Goal: Information Seeking & Learning: Learn about a topic

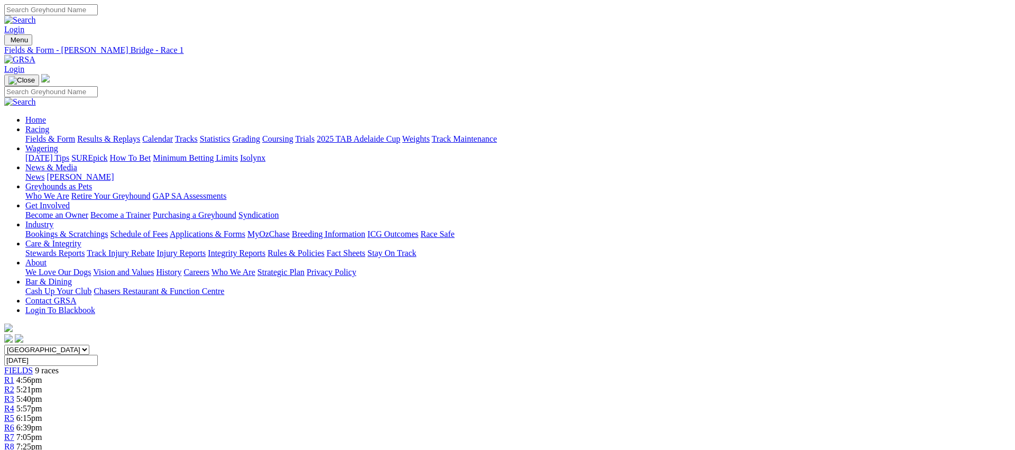
click at [14, 385] on span "R2" at bounding box center [9, 389] width 10 height 9
click at [14, 394] on span "R3" at bounding box center [9, 398] width 10 height 9
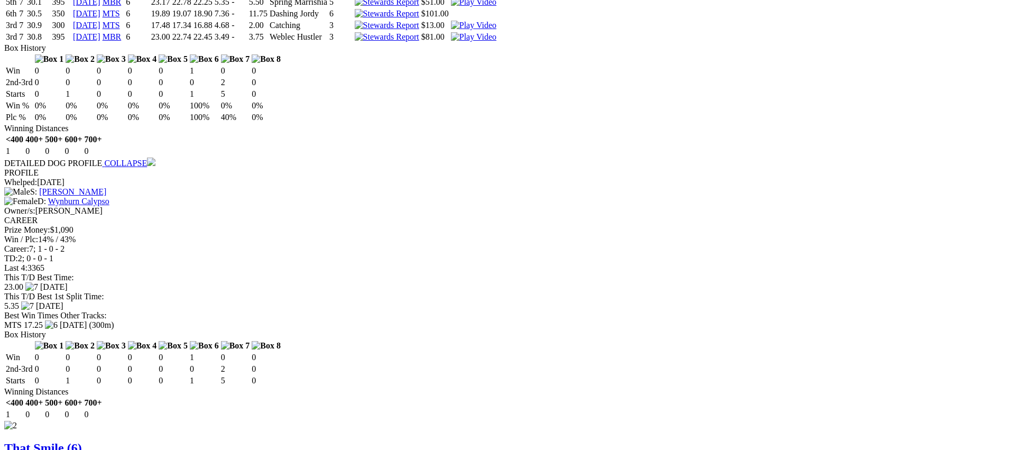
scroll to position [1085, 0]
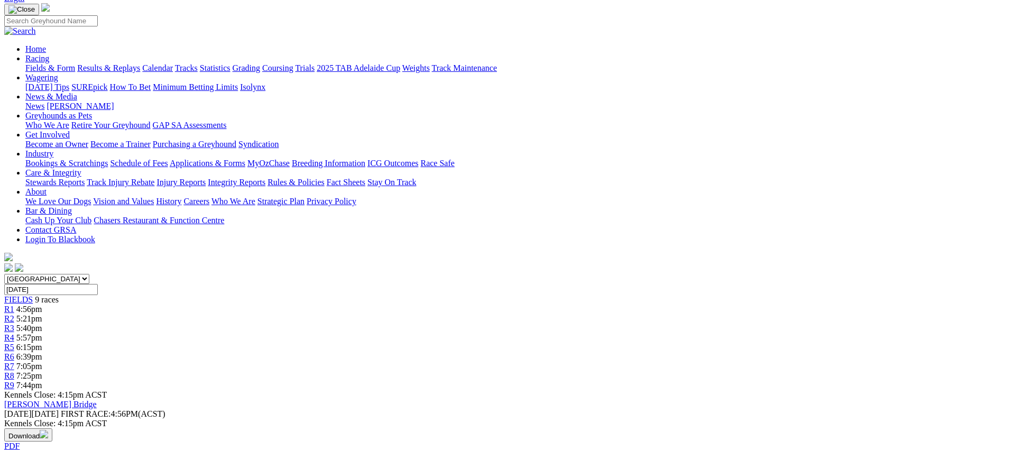
scroll to position [0, 0]
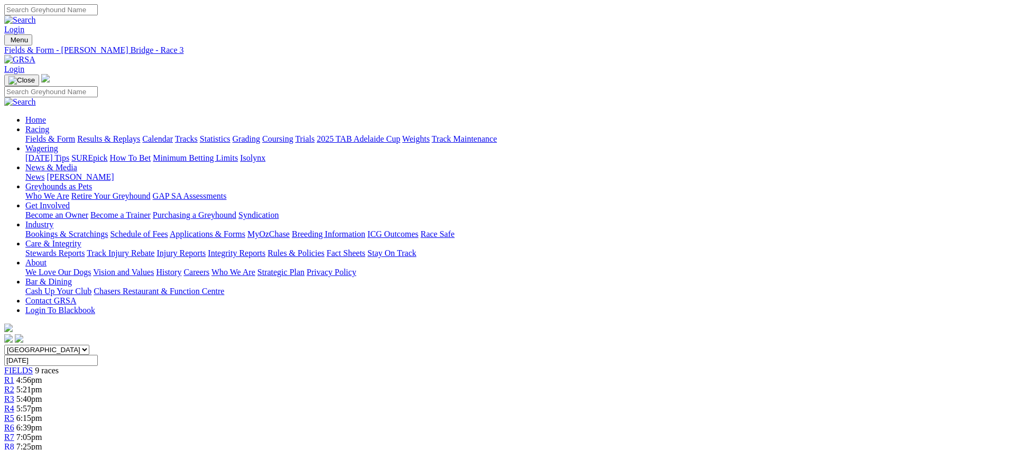
click at [484, 404] on div "R4 5:57pm" at bounding box center [507, 409] width 1006 height 10
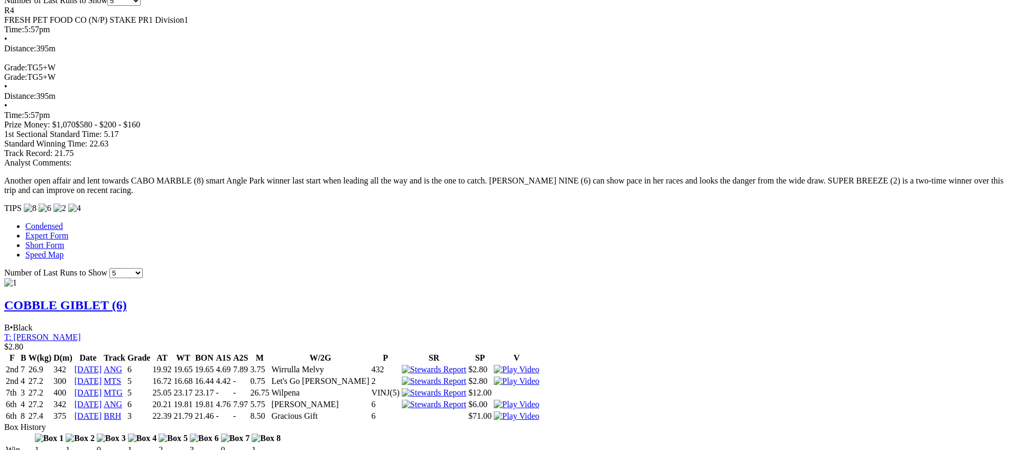
scroll to position [700, 0]
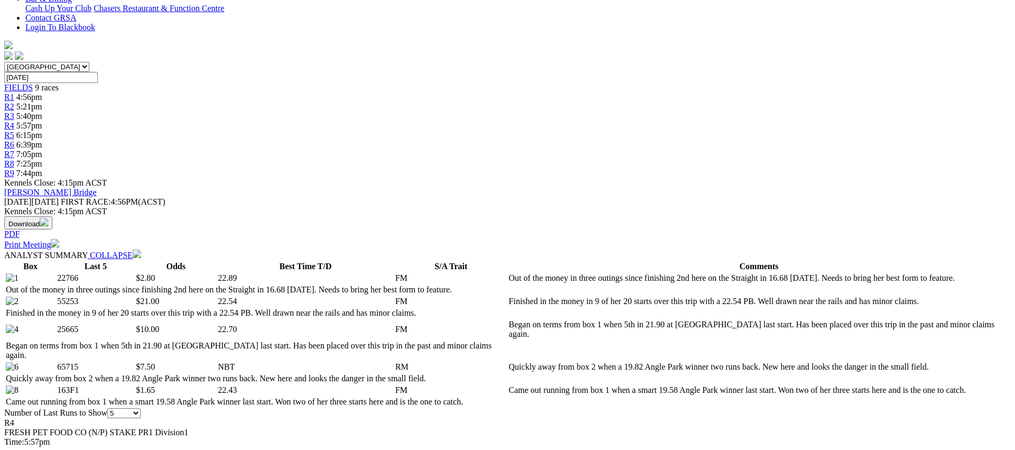
scroll to position [0, 0]
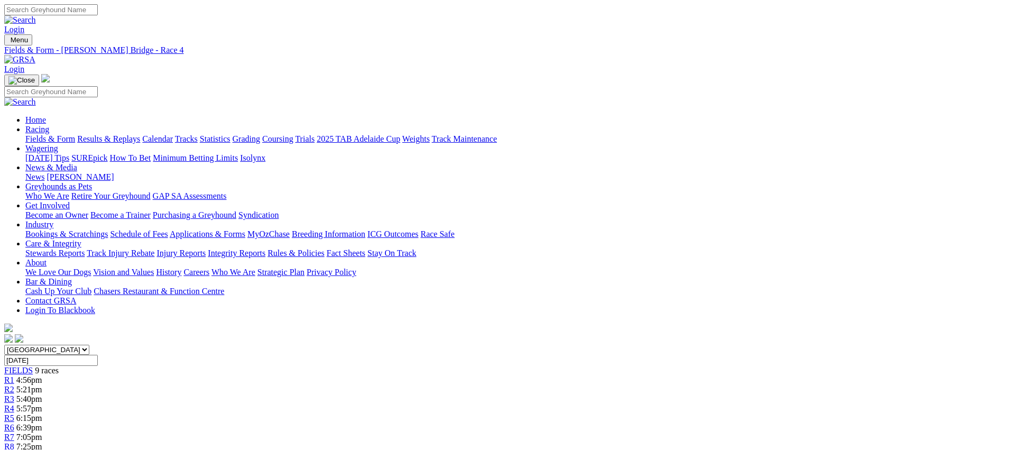
click at [14, 413] on span "R5" at bounding box center [9, 417] width 10 height 9
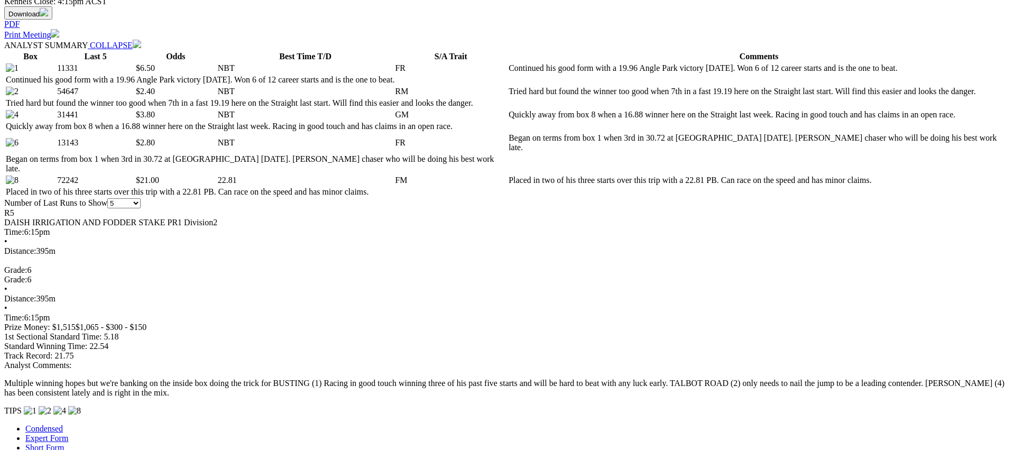
scroll to position [507, 0]
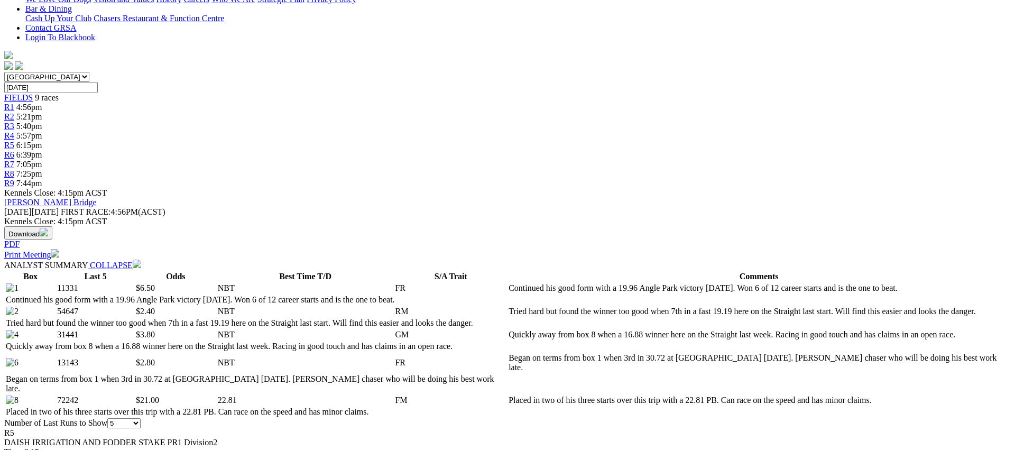
scroll to position [0, 0]
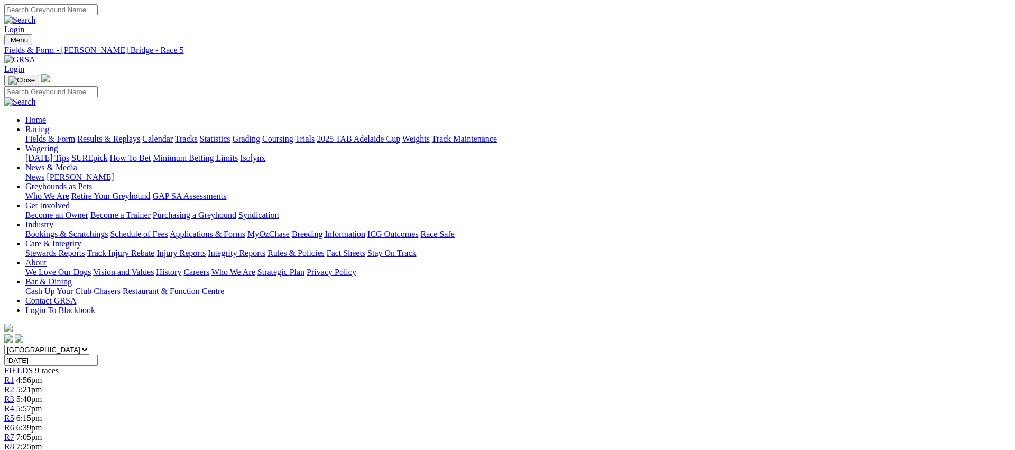
click at [605, 423] on div "R6 6:39pm" at bounding box center [507, 428] width 1006 height 10
click at [14, 432] on link "R7" at bounding box center [9, 436] width 10 height 9
click at [14, 442] on span "R8" at bounding box center [9, 446] width 10 height 9
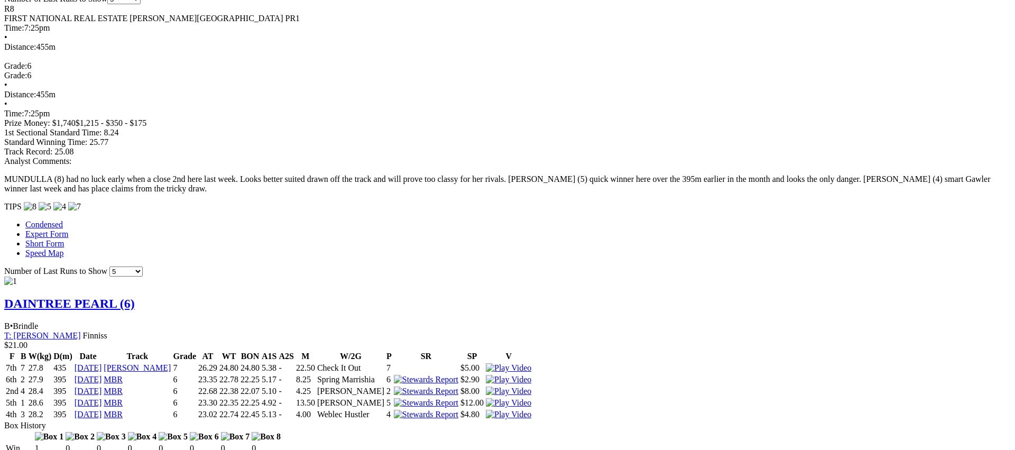
scroll to position [733, 0]
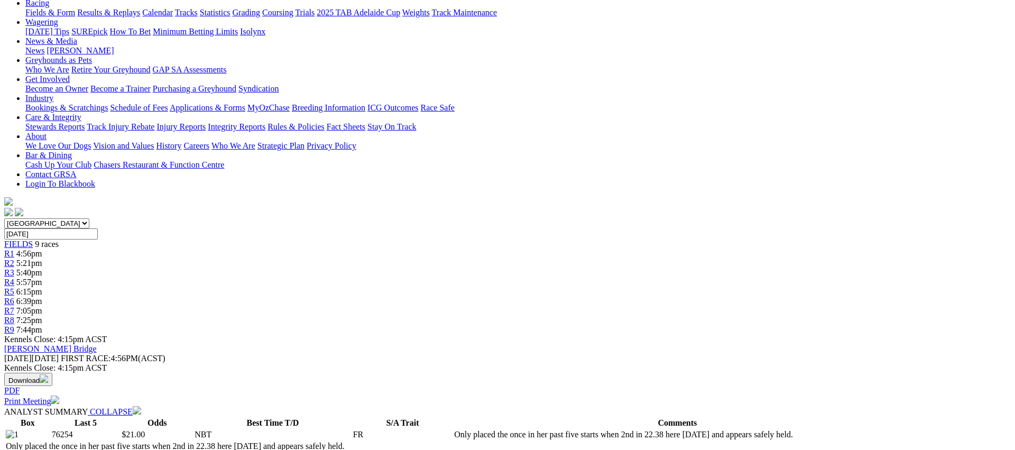
scroll to position [0, 0]
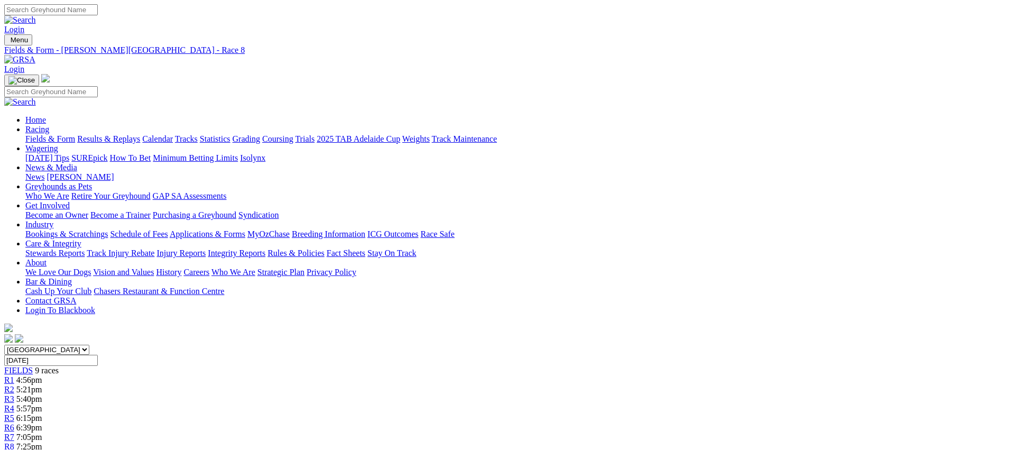
click at [14, 449] on span "R9" at bounding box center [9, 455] width 10 height 9
